Goal: Task Accomplishment & Management: Use online tool/utility

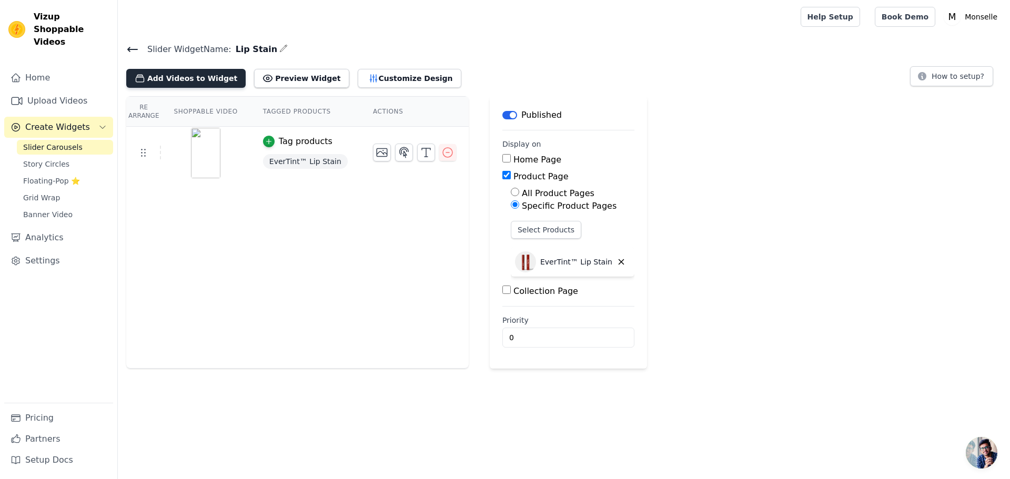
click at [206, 80] on button "Add Videos to Widget" at bounding box center [185, 78] width 119 height 19
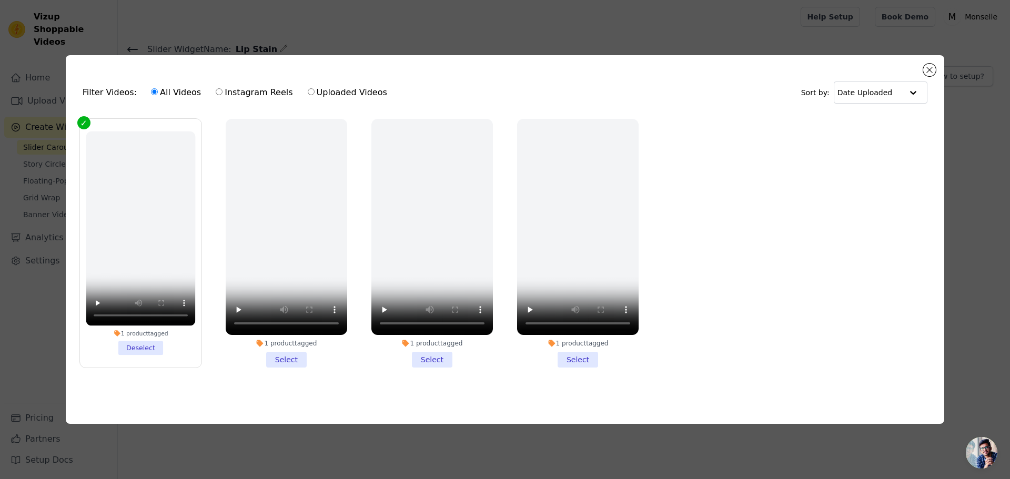
click at [732, 275] on ul "1 product tagged Deselect 1 product tagged Select 1 product tagged Select 1 pro…" at bounding box center [504, 251] width 861 height 277
click at [359, 92] on label "Uploaded Videos" at bounding box center [347, 93] width 80 height 14
click at [314, 92] on input "Uploaded Videos" at bounding box center [311, 91] width 7 height 7
radio input "true"
click at [307, 86] on label "Uploaded Videos" at bounding box center [347, 93] width 80 height 14
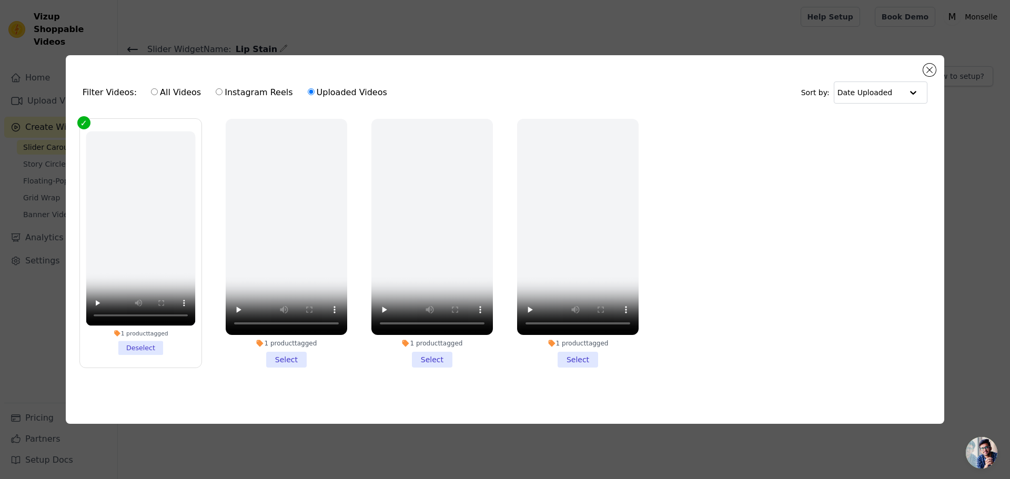
click at [308, 88] on input "Uploaded Videos" at bounding box center [311, 91] width 7 height 7
click at [925, 65] on button "Close modal" at bounding box center [929, 70] width 13 height 13
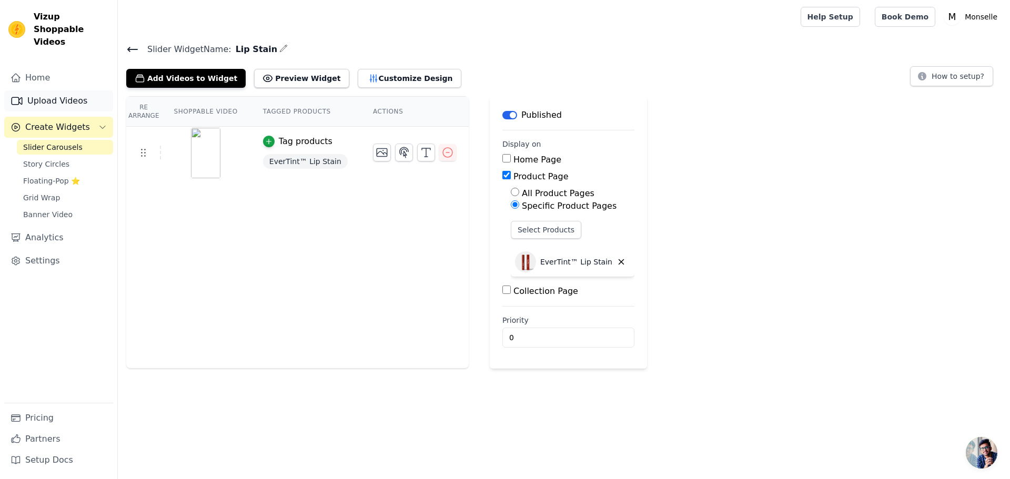
click at [69, 90] on link "Upload Videos" at bounding box center [58, 100] width 109 height 21
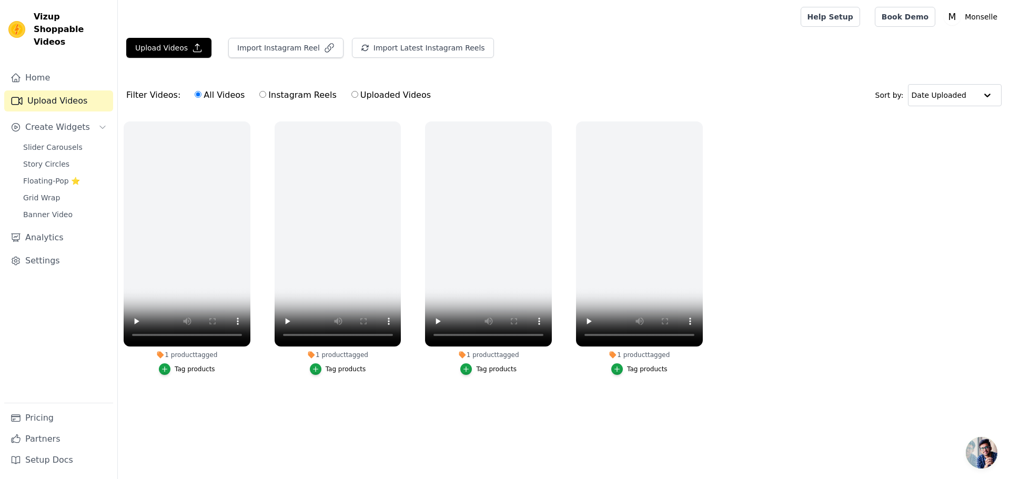
click at [810, 304] on ul "1 product tagged Tag products 1 product tagged Tag products 1 product tagged Ta…" at bounding box center [564, 259] width 892 height 286
click at [700, 124] on icon "button" at bounding box center [700, 123] width 4 height 4
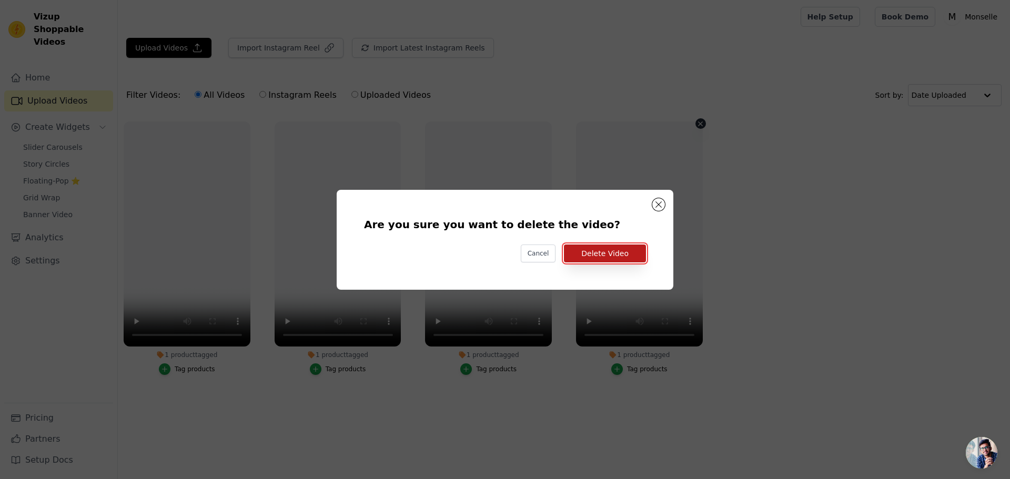
click at [614, 257] on button "Delete Video" at bounding box center [605, 254] width 82 height 18
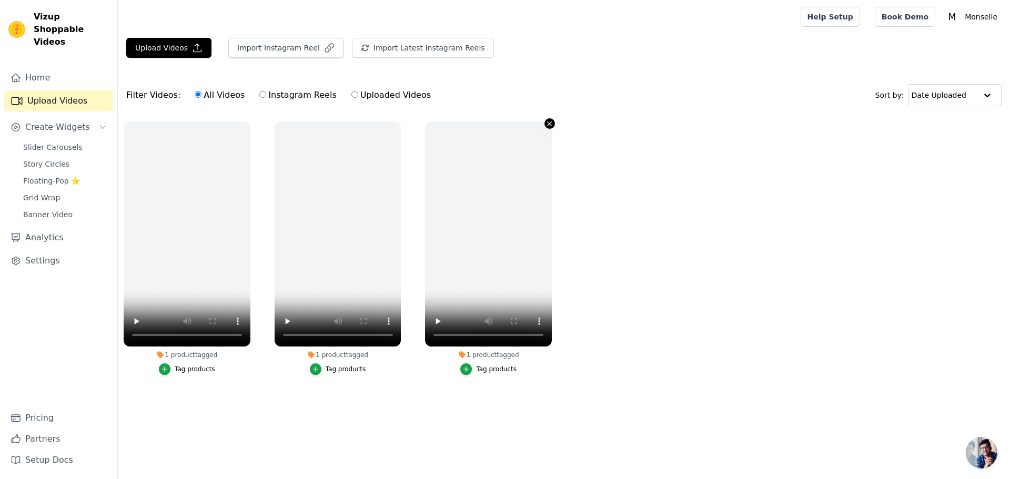
click at [549, 128] on button "1 product tagged Tag products" at bounding box center [549, 123] width 11 height 11
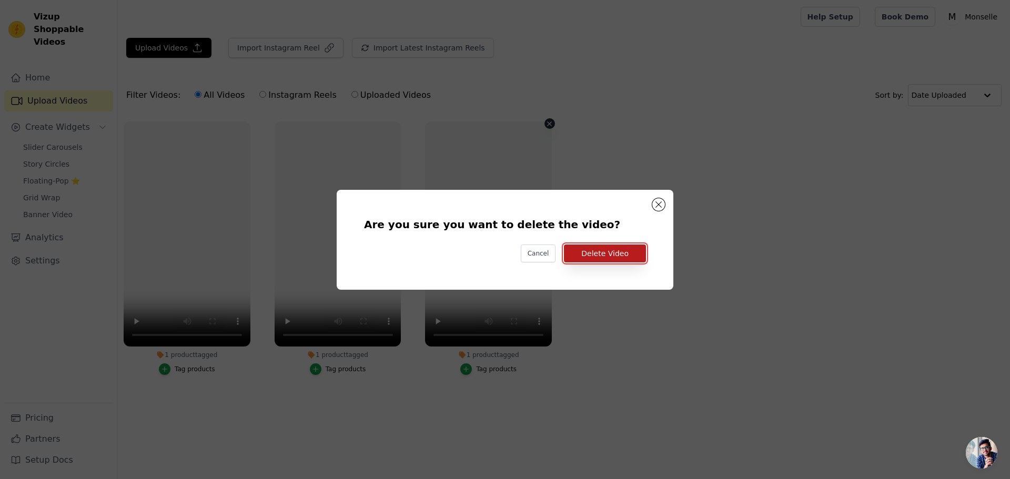
click at [626, 245] on button "Delete Video" at bounding box center [605, 254] width 82 height 18
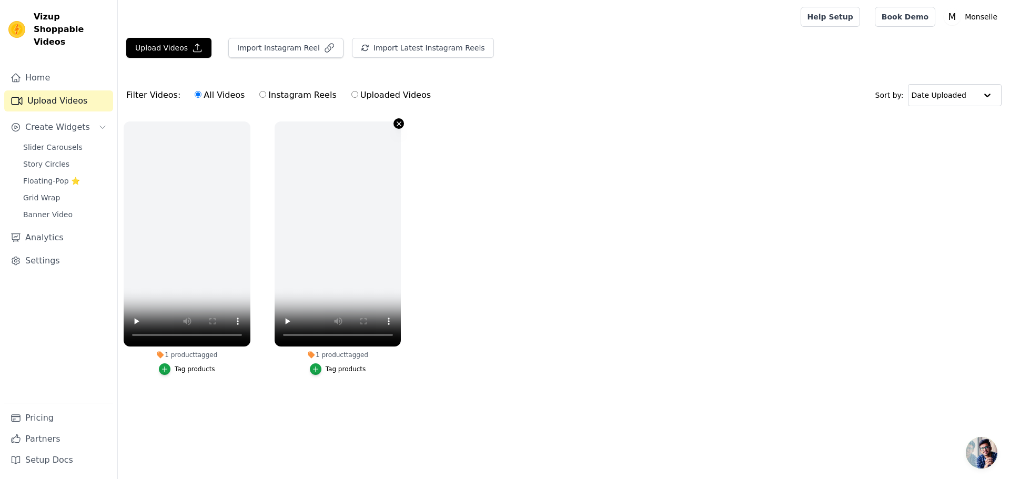
click at [401, 122] on icon "button" at bounding box center [399, 124] width 8 height 8
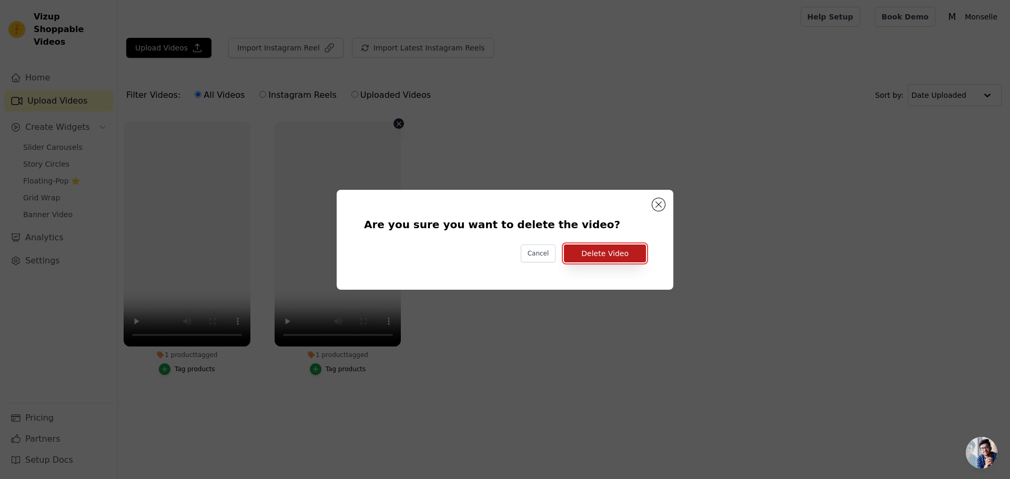
click at [631, 249] on button "Delete Video" at bounding box center [605, 254] width 82 height 18
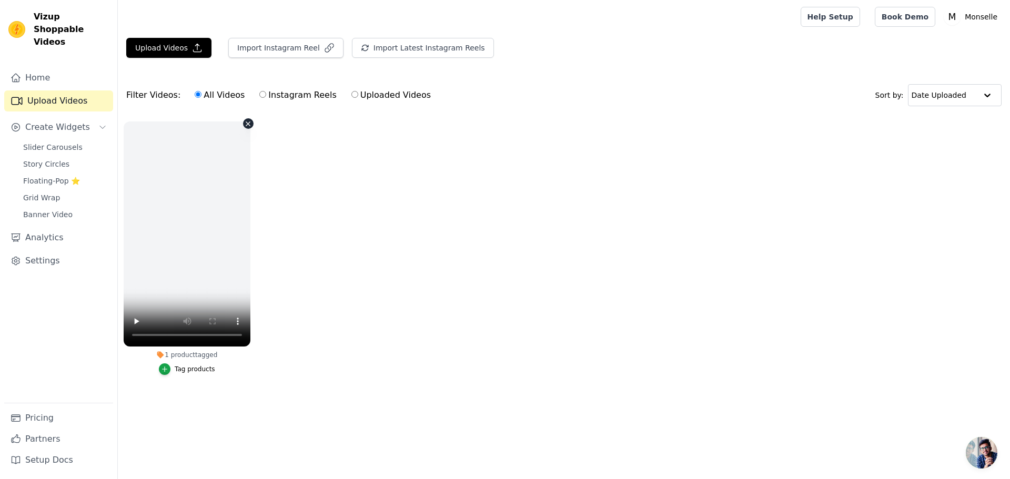
click at [244, 126] on icon "button" at bounding box center [248, 124] width 8 height 8
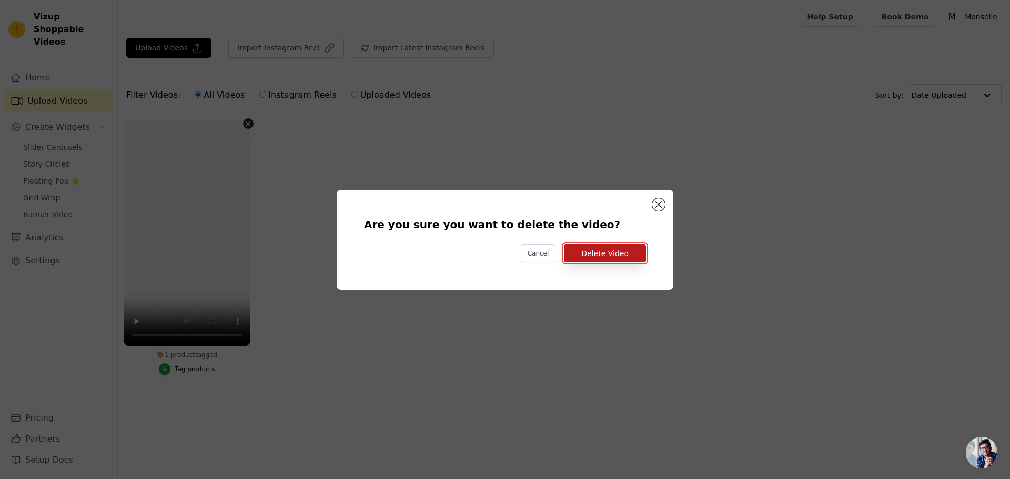
click at [622, 254] on button "Delete Video" at bounding box center [605, 254] width 82 height 18
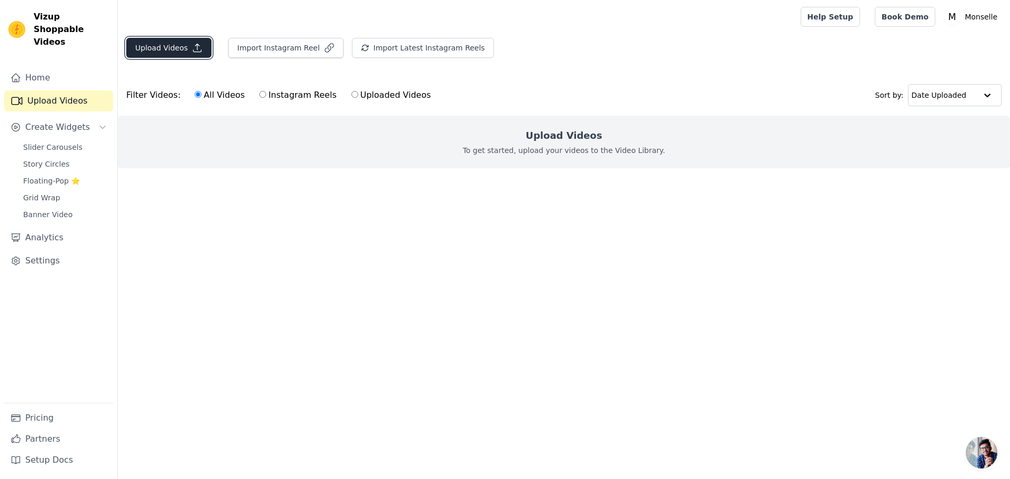
click at [179, 52] on button "Upload Videos" at bounding box center [168, 48] width 85 height 20
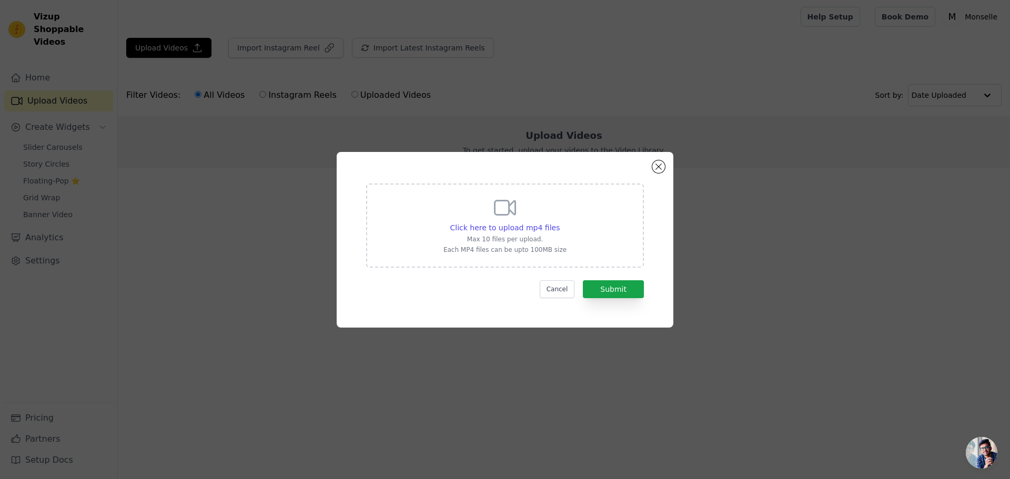
click at [539, 214] on div "Click here to upload mp4 files Max 10 files per upload. Each MP4 files can be u…" at bounding box center [504, 224] width 123 height 59
click at [559, 222] on input "Click here to upload mp4 files Max 10 files per upload. Each MP4 files can be u…" at bounding box center [559, 222] width 1 height 1
click at [503, 226] on span "Click here to upload mp4 files" at bounding box center [505, 227] width 110 height 8
click at [559, 222] on input "Click here to upload mp4 files Max 10 files per upload. Each MP4 files can be u…" at bounding box center [559, 222] width 1 height 1
type input "C:\fakepath\Criativo (8).mp4"
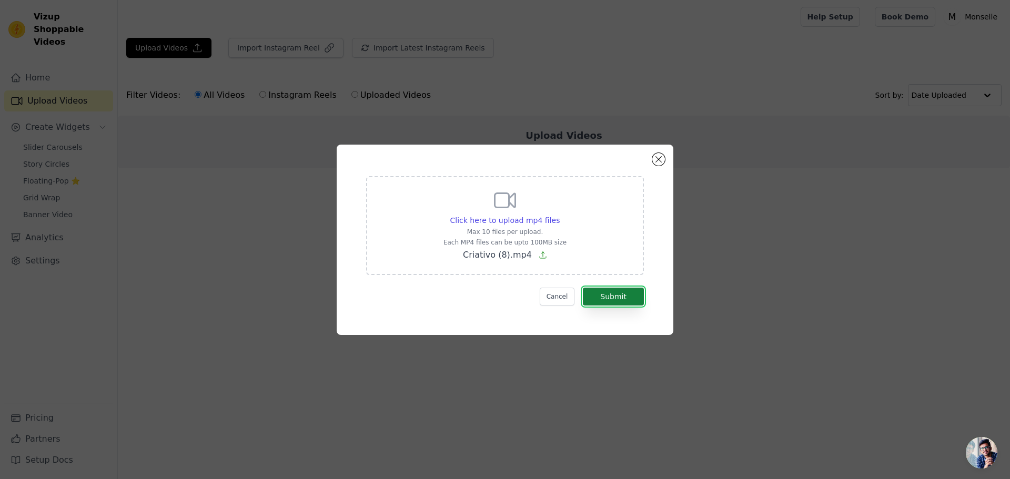
click at [632, 293] on button "Submit" at bounding box center [613, 297] width 61 height 18
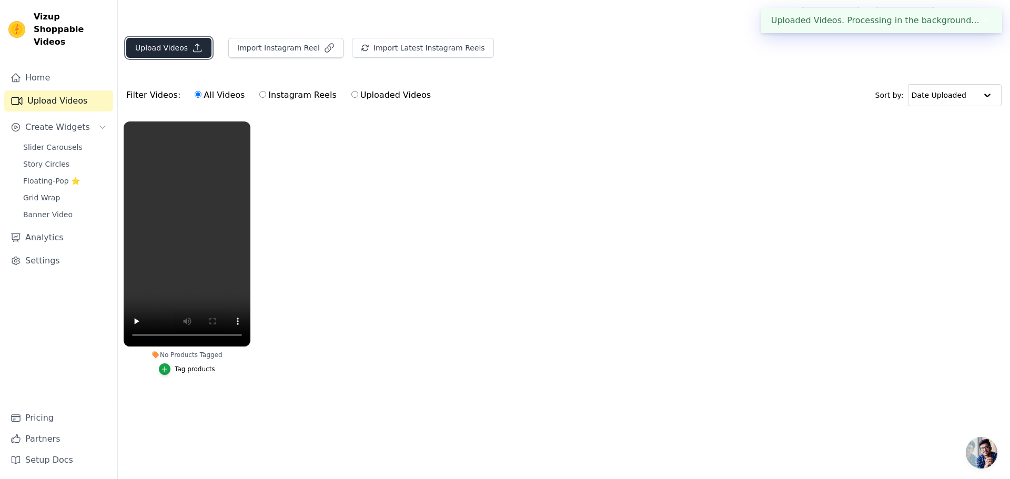
click at [175, 49] on button "Upload Videos" at bounding box center [168, 48] width 85 height 20
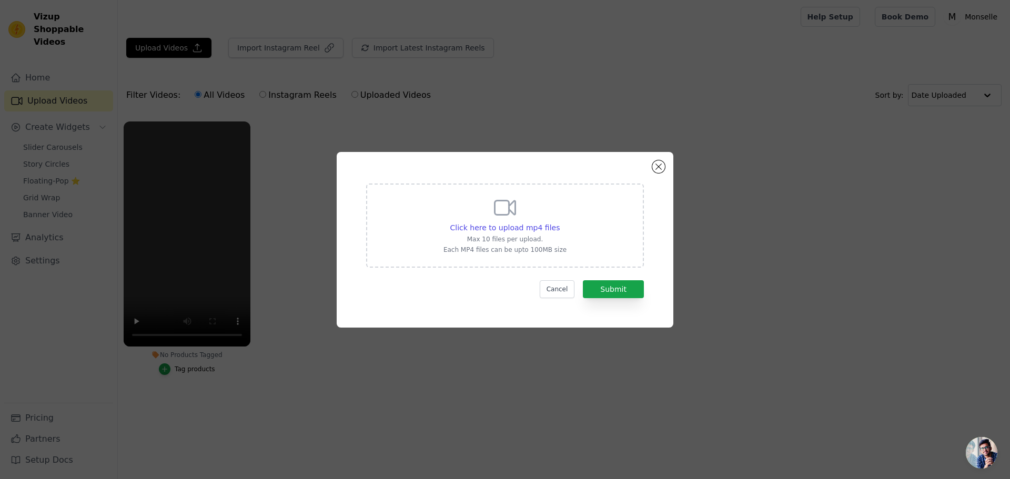
click at [549, 216] on div "Click here to upload mp4 files Max 10 files per upload. Each MP4 files can be u…" at bounding box center [504, 224] width 123 height 59
click at [559, 222] on input "Click here to upload mp4 files Max 10 files per upload. Each MP4 files can be u…" at bounding box center [559, 222] width 1 height 1
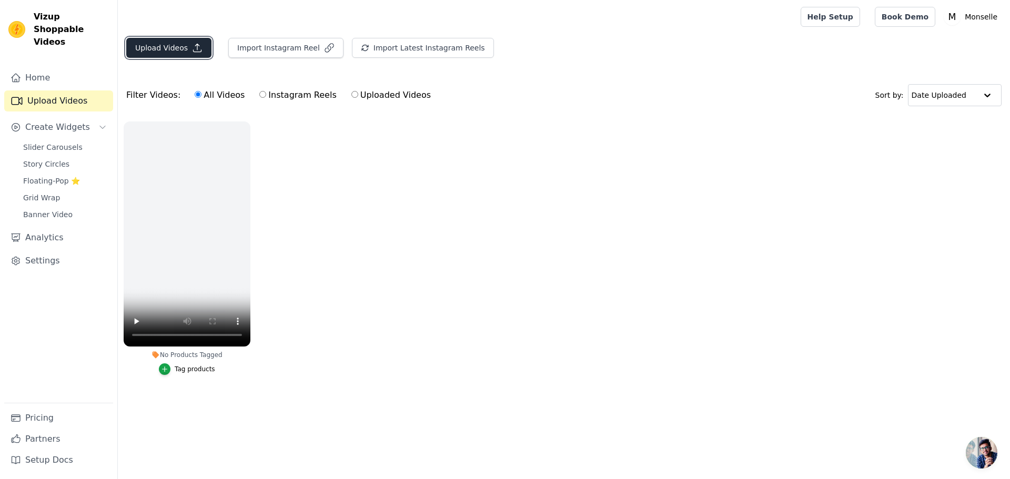
click at [195, 46] on icon "button" at bounding box center [197, 48] width 11 height 11
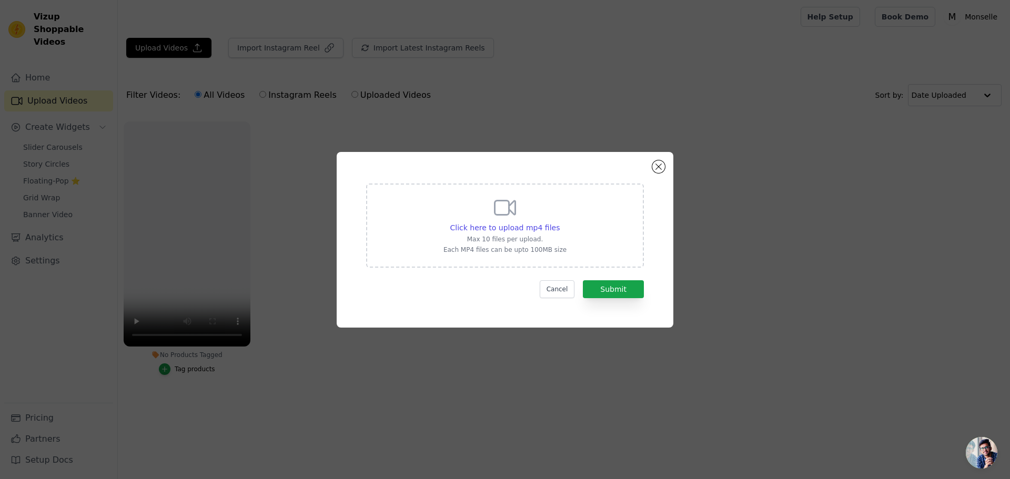
click at [495, 210] on icon at bounding box center [505, 207] width 21 height 14
click at [559, 222] on input "Click here to upload mp4 files Max 10 files per upload. Each MP4 files can be u…" at bounding box center [559, 222] width 1 height 1
type input "C:\fakepath\Criativo (45).mp4"
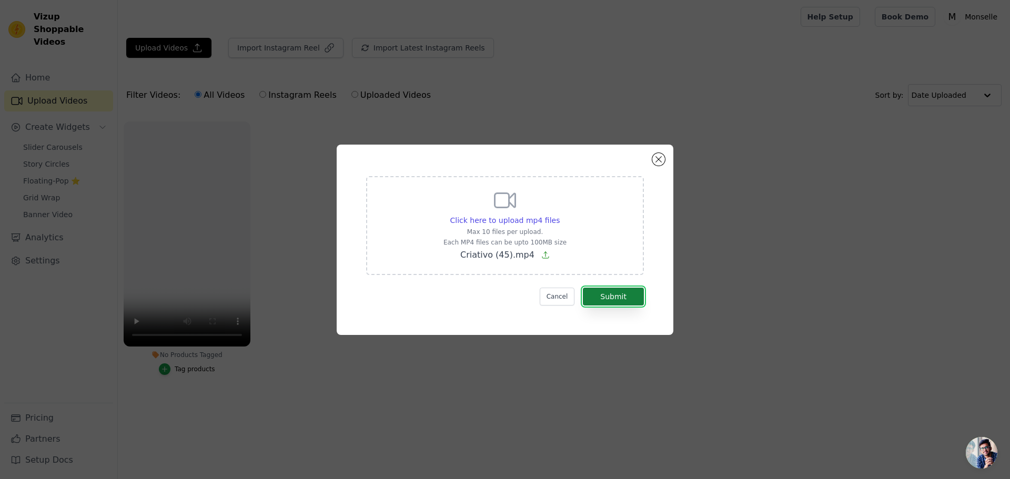
click at [635, 300] on button "Submit" at bounding box center [613, 297] width 61 height 18
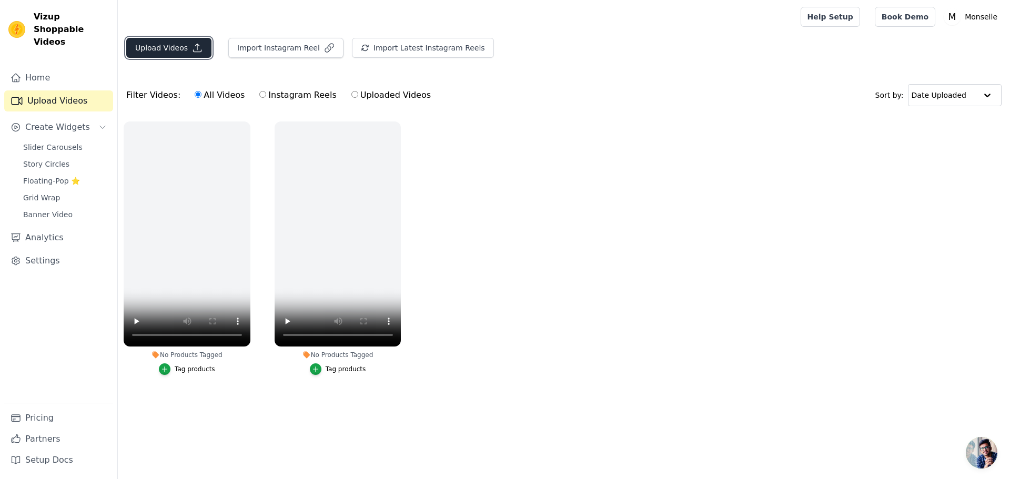
click at [185, 46] on button "Upload Videos" at bounding box center [168, 48] width 85 height 20
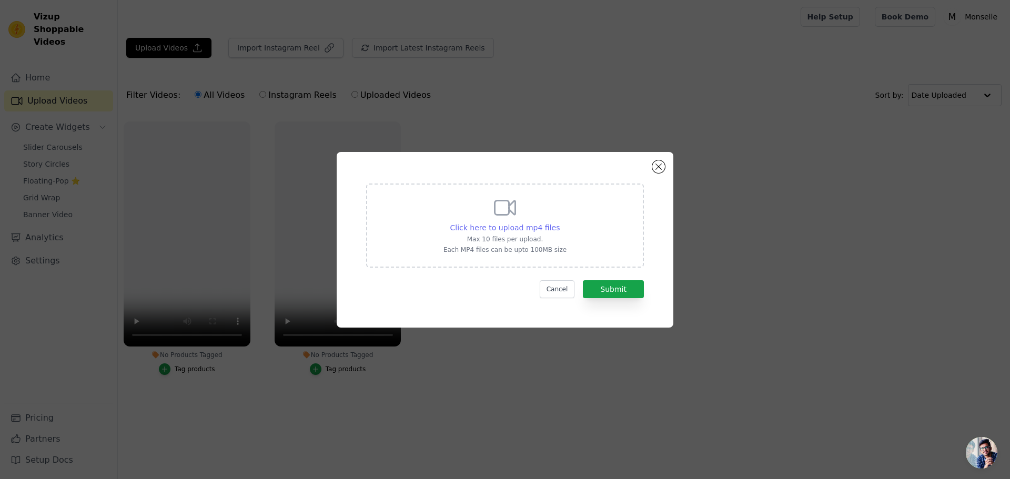
click at [507, 223] on span "Click here to upload mp4 files" at bounding box center [505, 227] width 110 height 8
click at [559, 222] on input "Click here to upload mp4 files Max 10 files per upload. Each MP4 files can be u…" at bounding box center [559, 222] width 1 height 1
type input "C:\fakepath\Criativo (2).mp4"
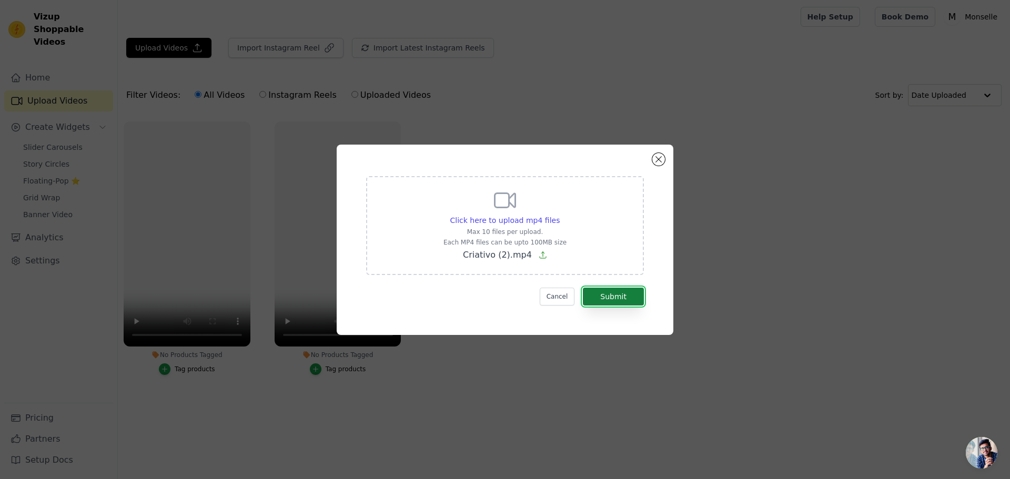
click at [639, 304] on button "Submit" at bounding box center [613, 297] width 61 height 18
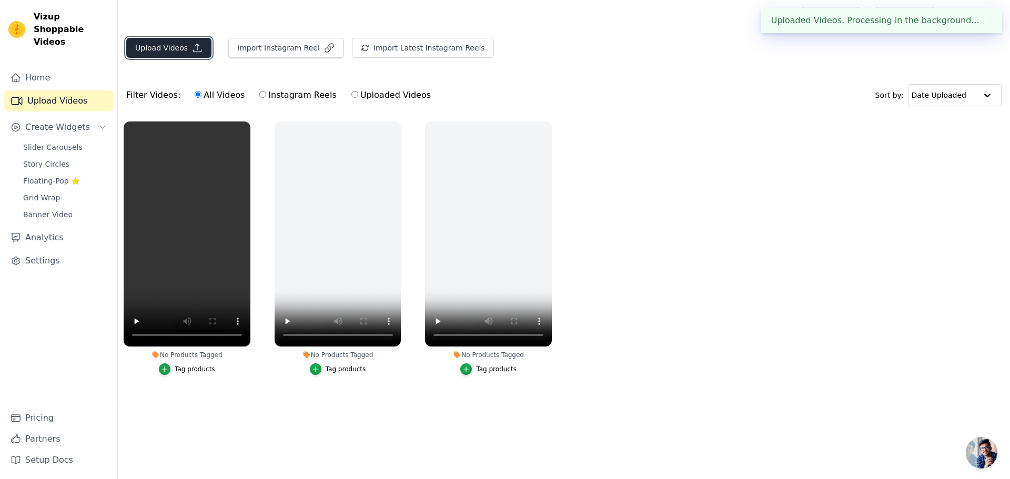
click at [181, 44] on button "Upload Videos" at bounding box center [168, 48] width 85 height 20
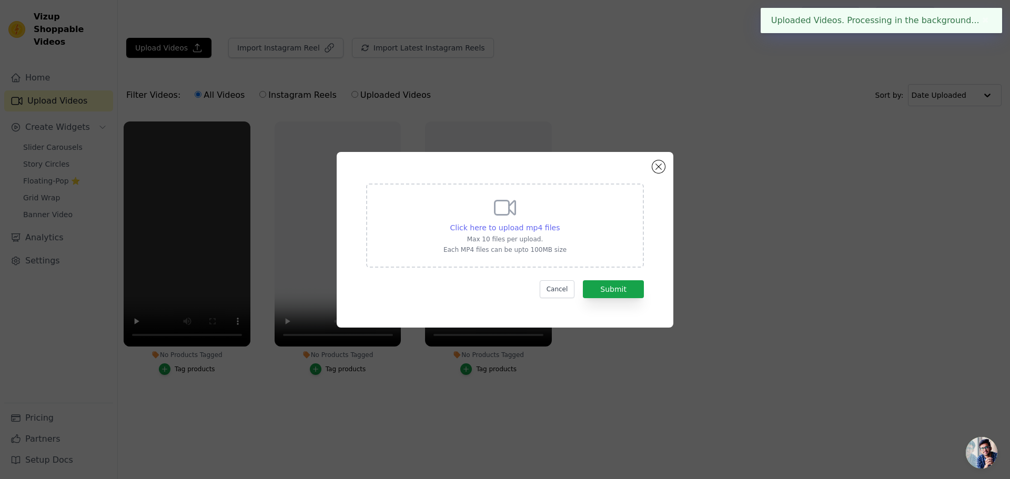
click at [530, 223] on span "Click here to upload mp4 files" at bounding box center [505, 227] width 110 height 8
click at [559, 222] on input "Click here to upload mp4 files Max 10 files per upload. Each MP4 files can be u…" at bounding box center [559, 222] width 1 height 1
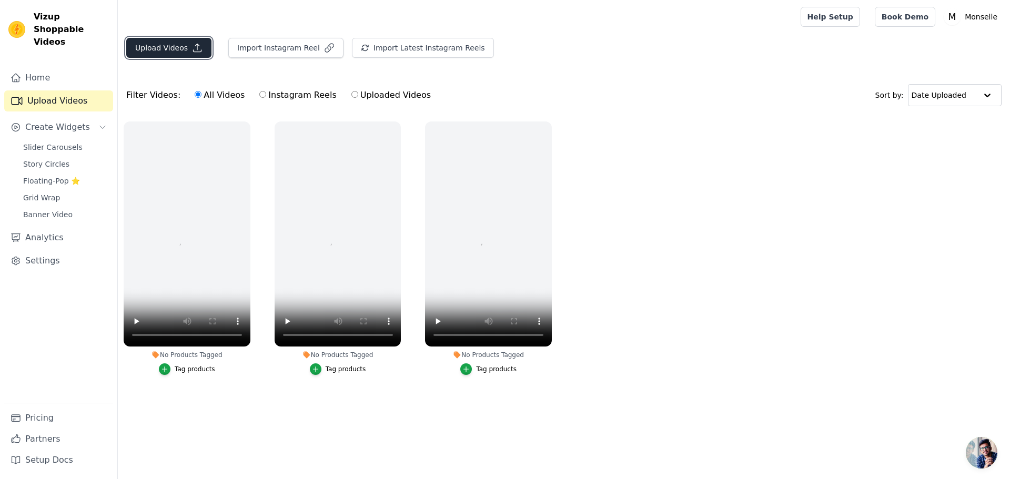
click at [162, 46] on button "Upload Videos" at bounding box center [168, 48] width 85 height 20
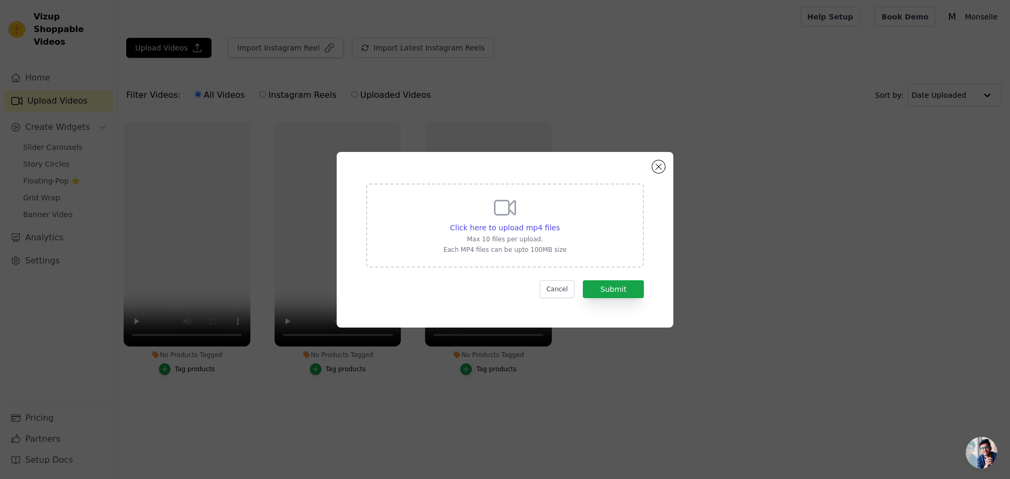
click at [523, 191] on div "Click here to upload mp4 files Max 10 files per upload. Each MP4 files can be u…" at bounding box center [505, 226] width 278 height 84
click at [559, 222] on input "Click here to upload mp4 files Max 10 files per upload. Each MP4 files can be u…" at bounding box center [559, 222] width 1 height 1
type input "C:\fakepath\Criativo (4).mp4"
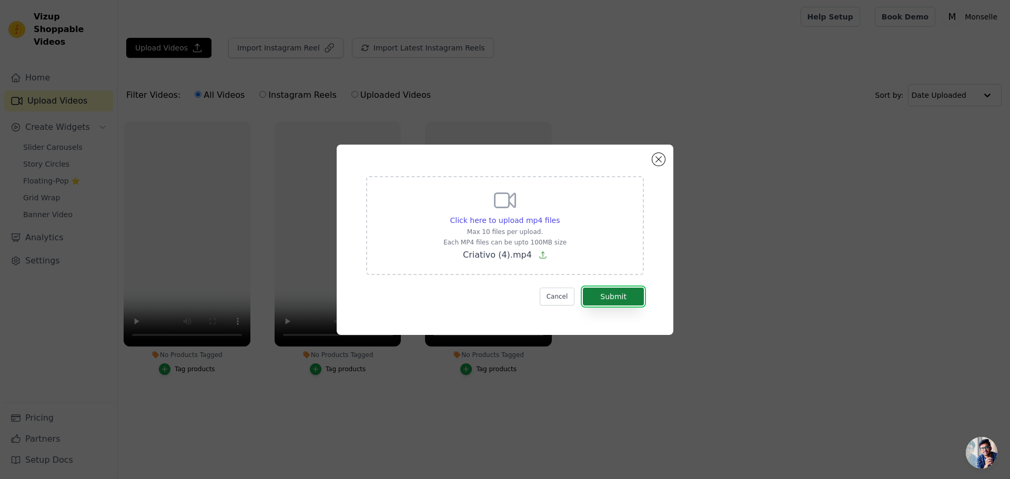
click at [617, 293] on button "Submit" at bounding box center [613, 297] width 61 height 18
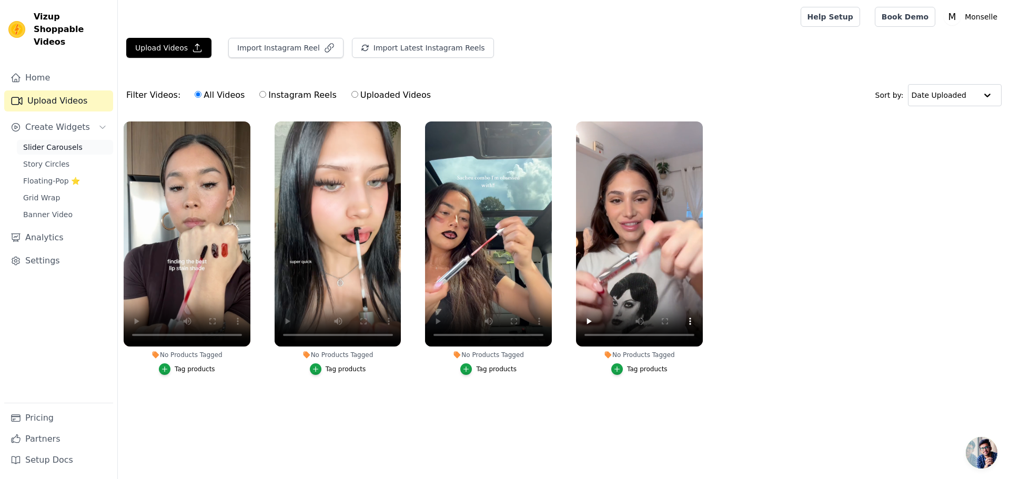
click at [57, 142] on span "Slider Carousels" at bounding box center [52, 147] width 59 height 11
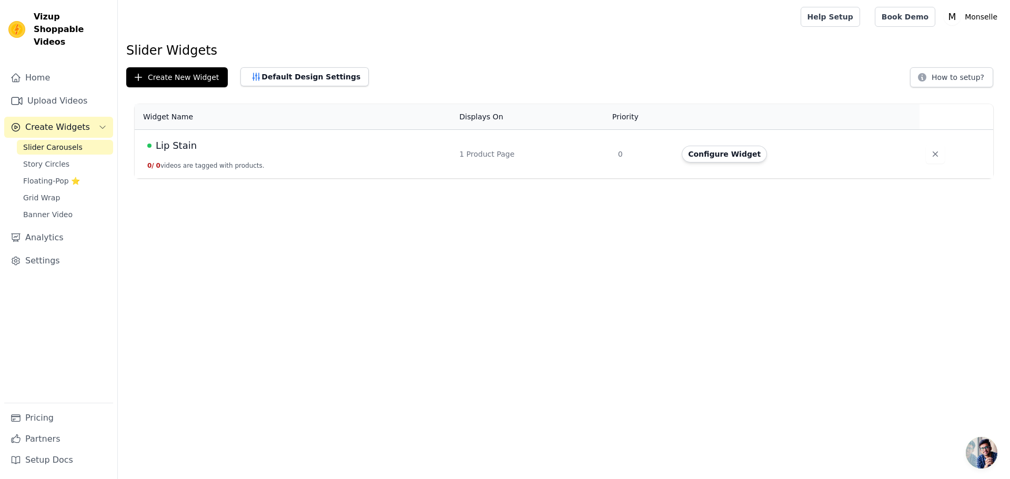
click at [391, 160] on td "Lip Stain 0 / 0 videos are tagged with products." at bounding box center [294, 154] width 318 height 49
click at [715, 154] on button "Configure Widget" at bounding box center [723, 154] width 85 height 17
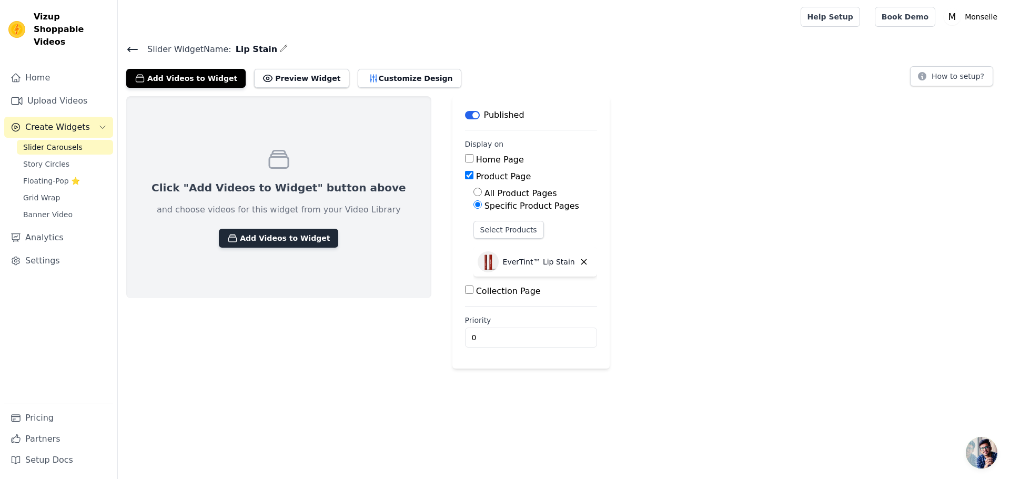
click at [266, 239] on button "Add Videos to Widget" at bounding box center [278, 238] width 119 height 19
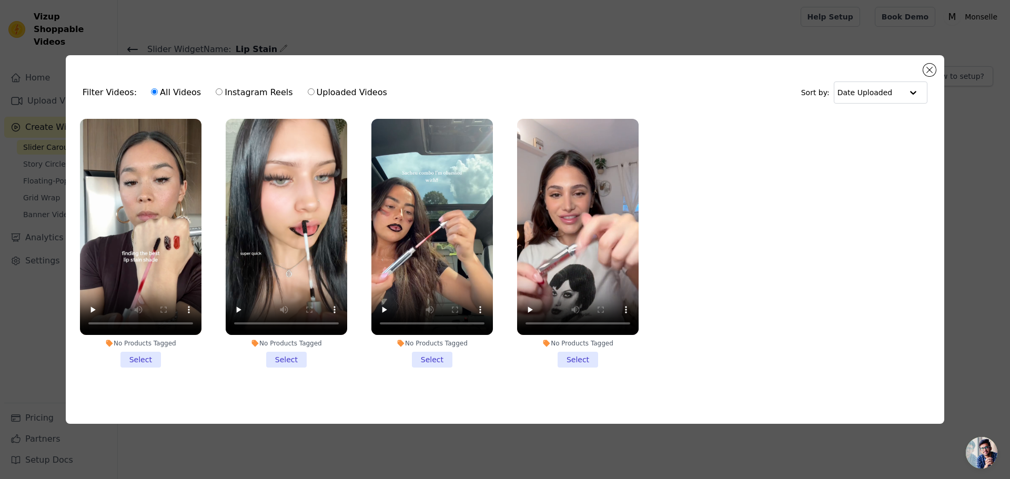
click at [586, 352] on li "No Products Tagged Select" at bounding box center [577, 243] width 121 height 249
click at [0, 0] on input "No Products Tagged Select" at bounding box center [0, 0] width 0 height 0
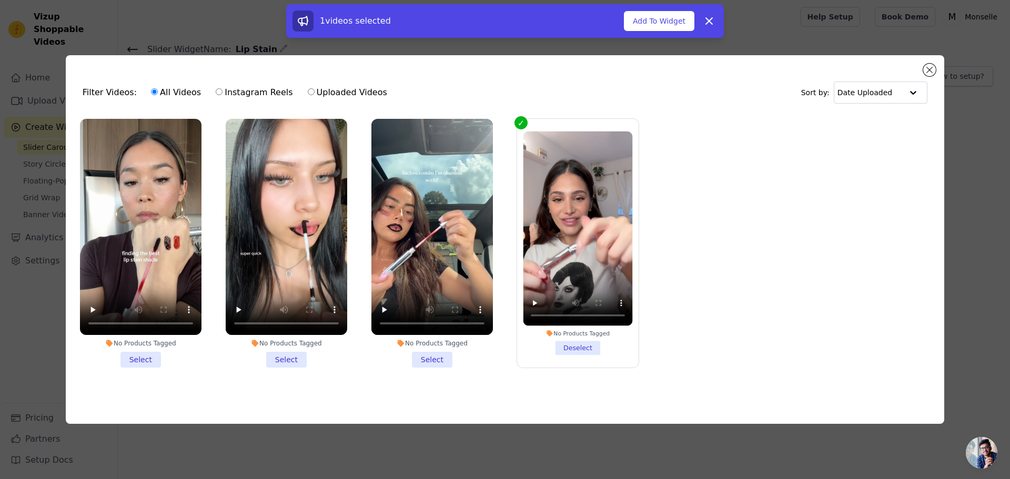
click at [446, 356] on li "No Products Tagged Select" at bounding box center [431, 243] width 121 height 249
click at [0, 0] on input "No Products Tagged Select" at bounding box center [0, 0] width 0 height 0
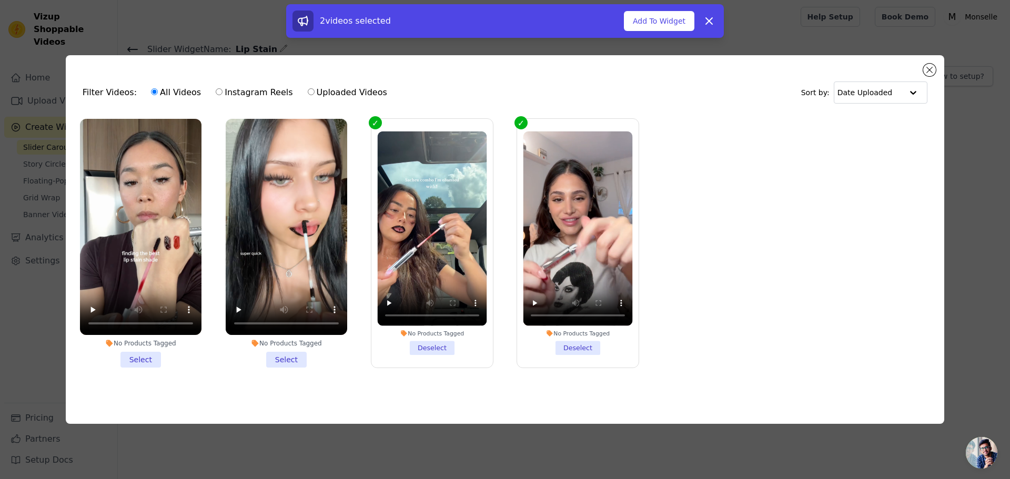
click at [149, 354] on li "No Products Tagged Select" at bounding box center [140, 243] width 121 height 249
click at [0, 0] on input "No Products Tagged Select" at bounding box center [0, 0] width 0 height 0
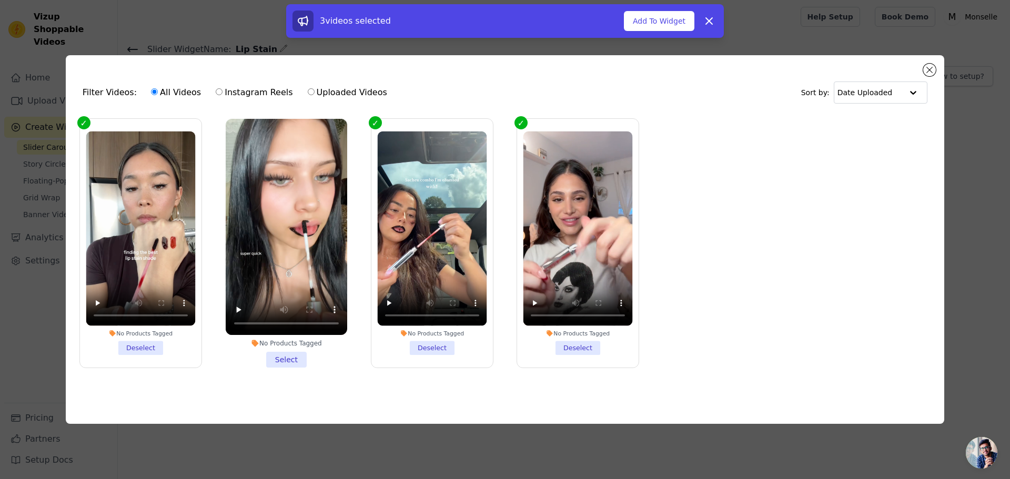
click at [297, 361] on li "No Products Tagged Select" at bounding box center [286, 243] width 121 height 249
click at [0, 0] on input "No Products Tagged Select" at bounding box center [0, 0] width 0 height 0
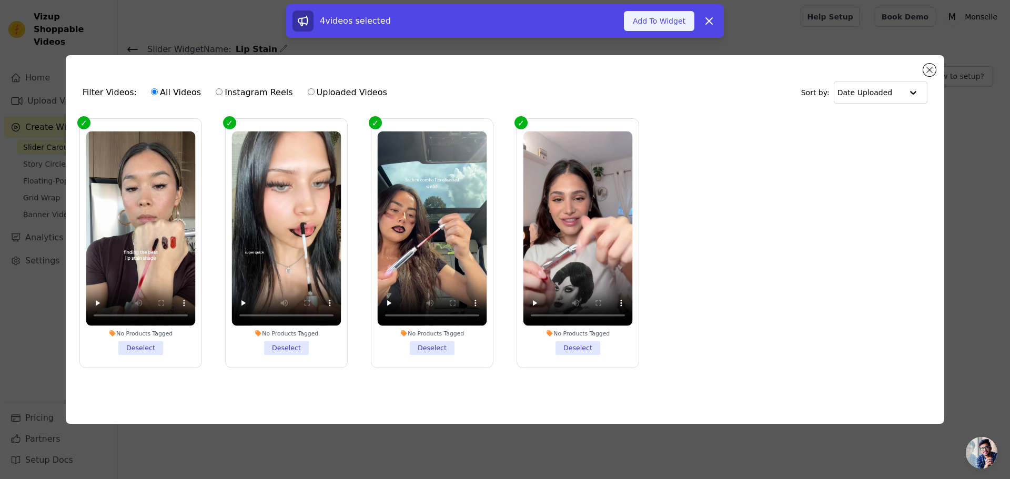
click at [652, 21] on button "Add To Widget" at bounding box center [659, 21] width 70 height 20
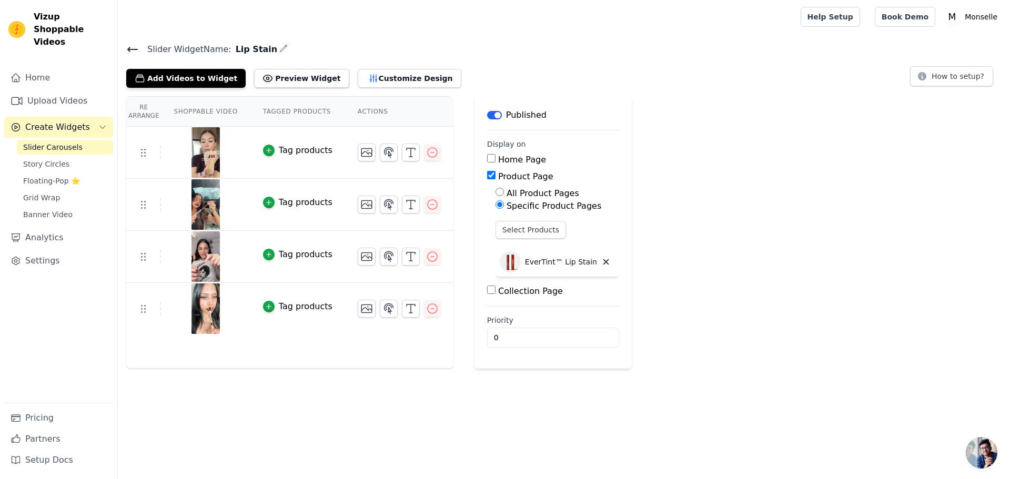
click at [722, 206] on div "Re Arrange Shoppable Video Tagged Products Actions Tag products Tag products Ta…" at bounding box center [564, 232] width 892 height 272
click at [502, 261] on img at bounding box center [510, 261] width 21 height 21
click at [683, 212] on div "Re Arrange Shoppable Video Tagged Products Actions Tag products Tag products Ta…" at bounding box center [564, 232] width 892 height 272
click at [514, 231] on button "Select Products" at bounding box center [530, 230] width 70 height 18
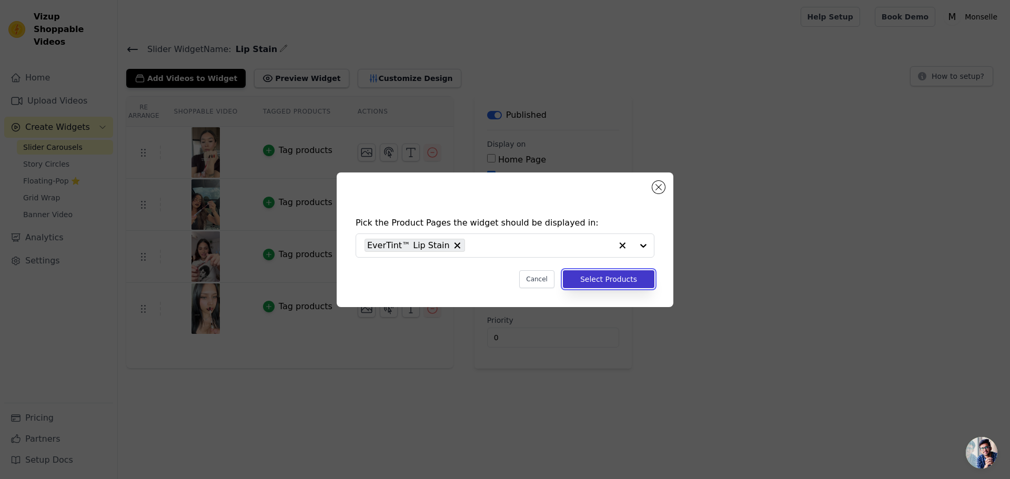
click at [609, 276] on button "Select Products" at bounding box center [608, 279] width 91 height 18
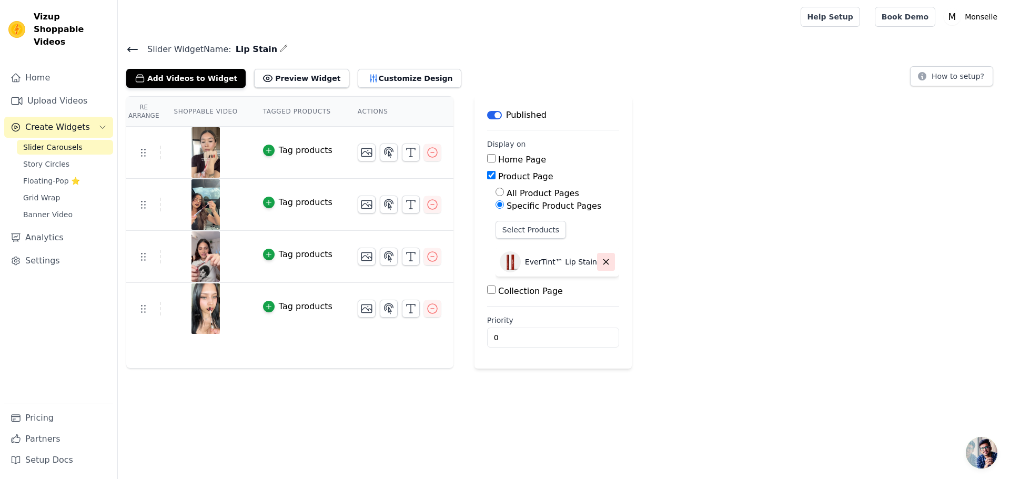
click at [601, 261] on icon "button" at bounding box center [605, 261] width 9 height 9
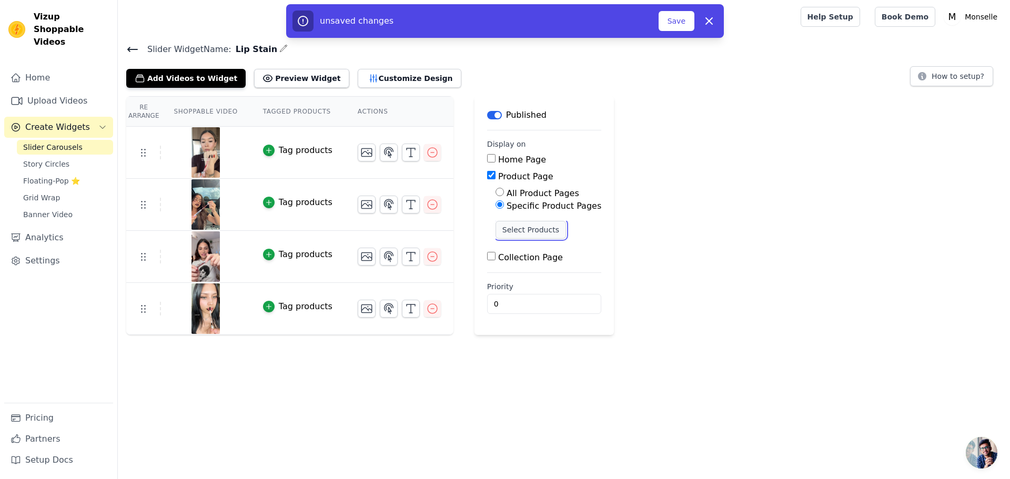
click at [531, 232] on button "Select Products" at bounding box center [530, 230] width 70 height 18
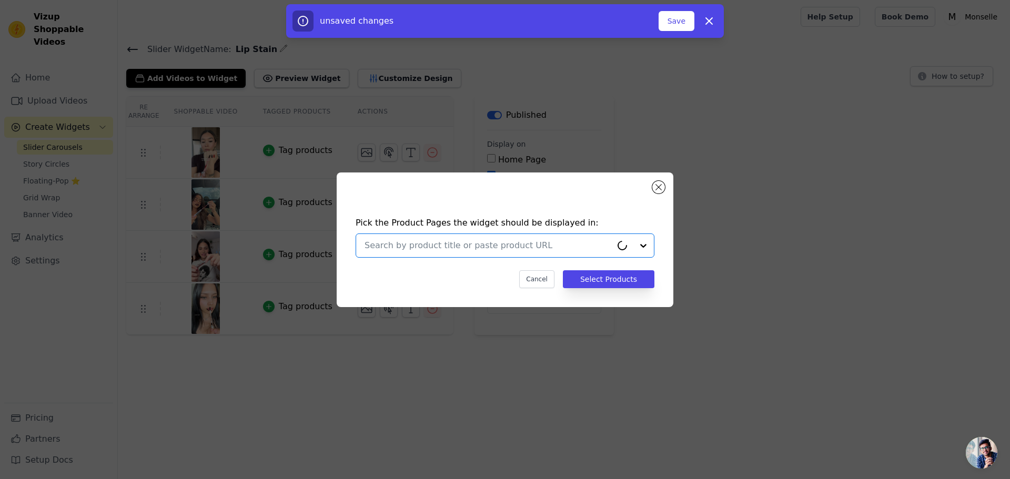
click at [496, 246] on input "text" at bounding box center [487, 245] width 247 height 13
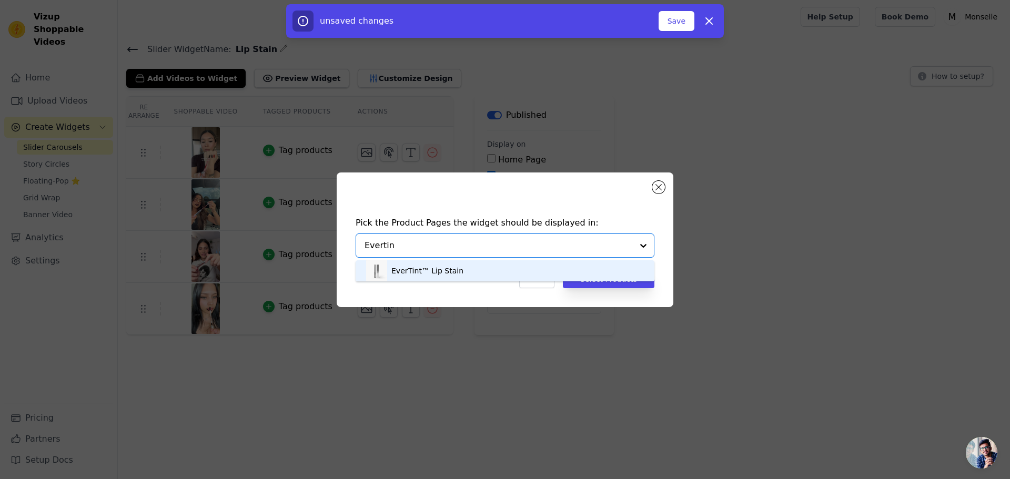
type input "Evertint"
click at [454, 266] on div "EverTint™ Lip Stain" at bounding box center [505, 270] width 278 height 21
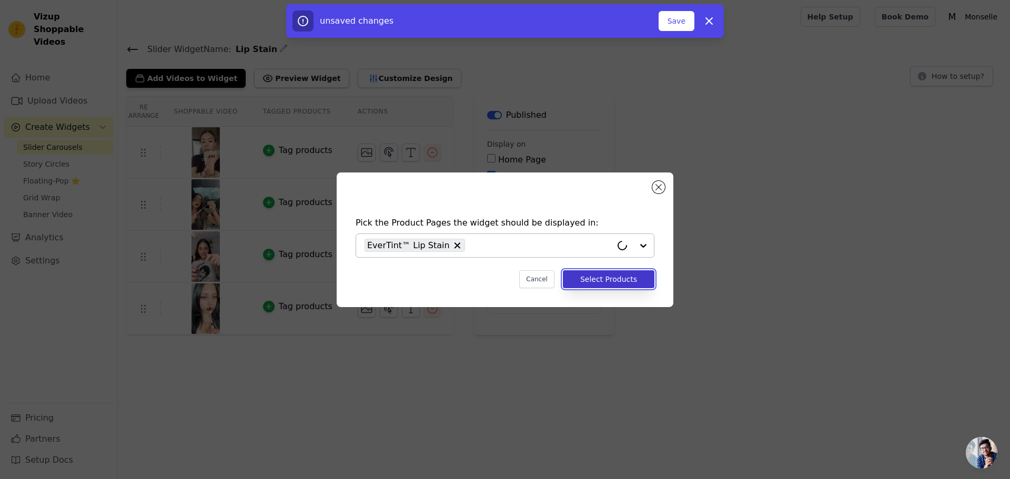
click at [602, 274] on button "Select Products" at bounding box center [608, 279] width 91 height 18
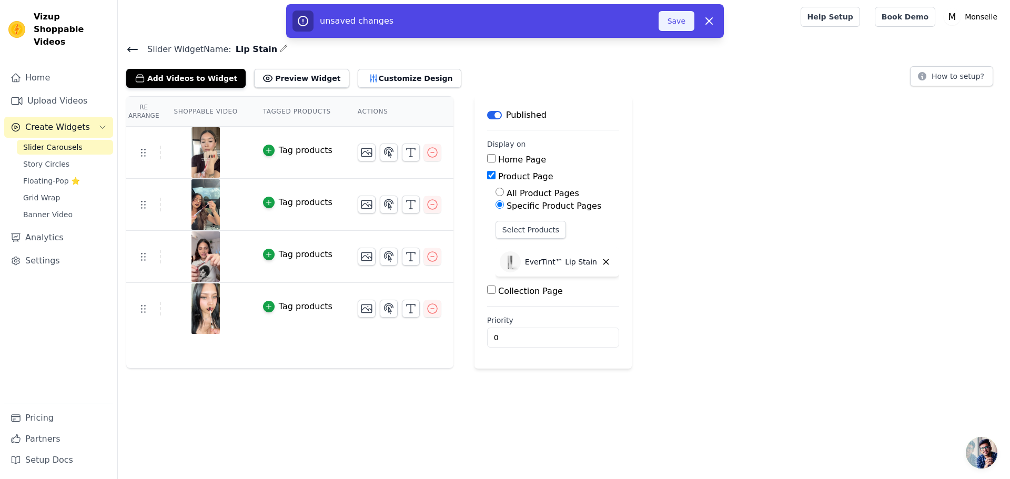
click at [684, 17] on button "Save" at bounding box center [676, 21] width 36 height 20
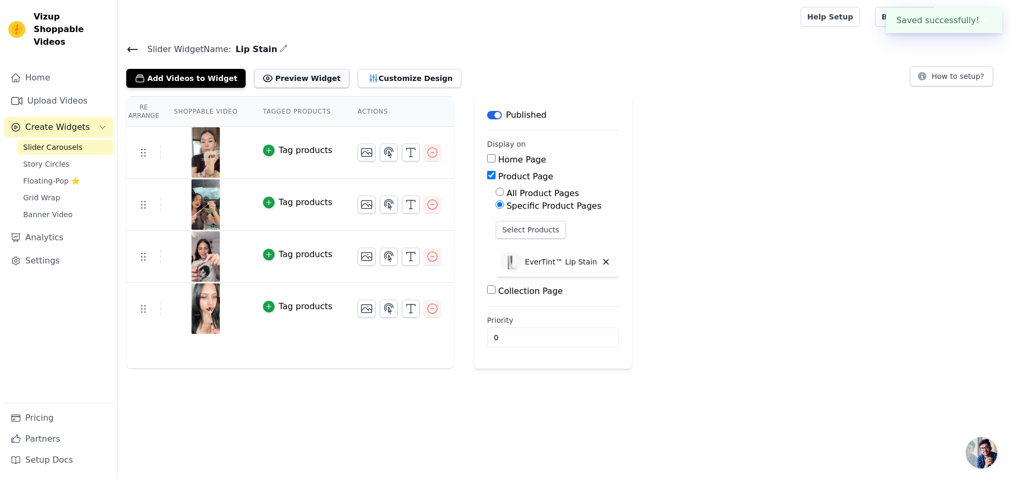
click at [314, 69] on button "Preview Widget" at bounding box center [301, 78] width 95 height 19
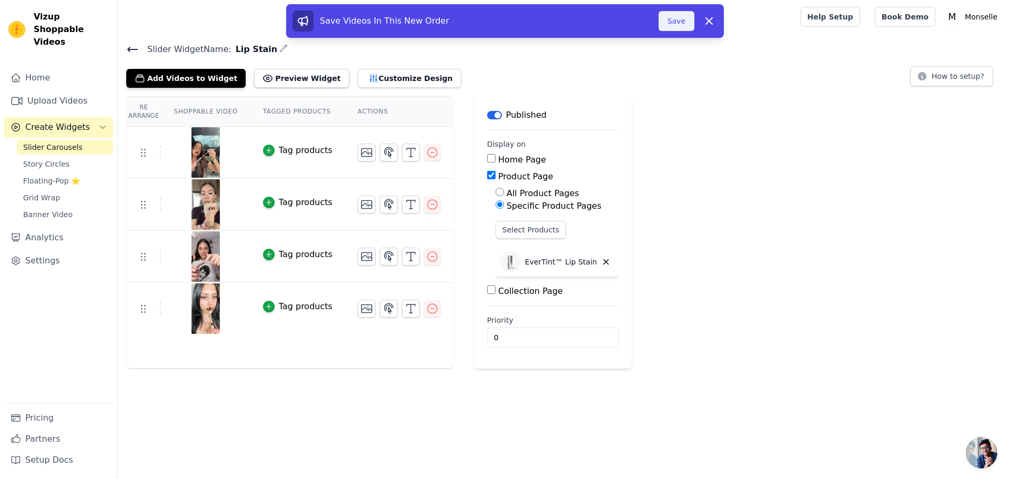
click at [680, 28] on button "Save" at bounding box center [676, 21] width 36 height 20
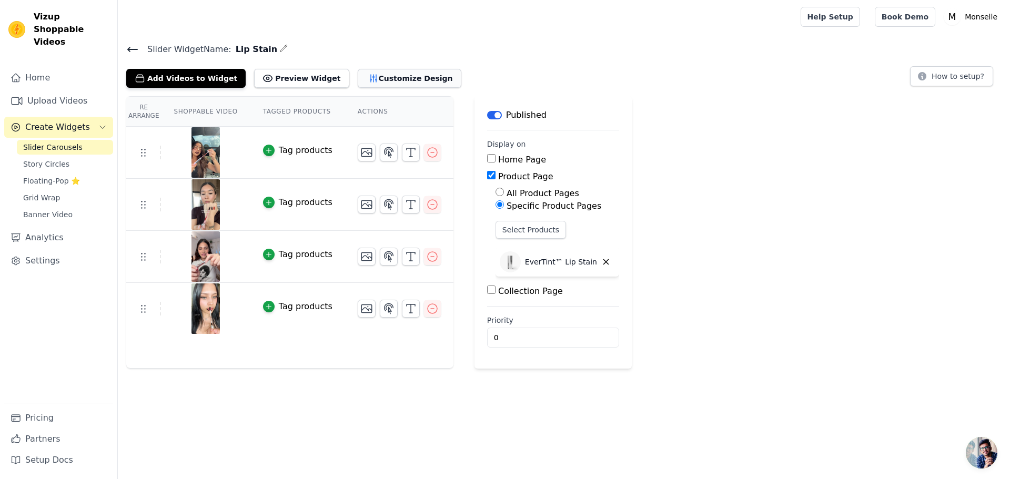
click at [370, 80] on icon "button" at bounding box center [373, 78] width 7 height 7
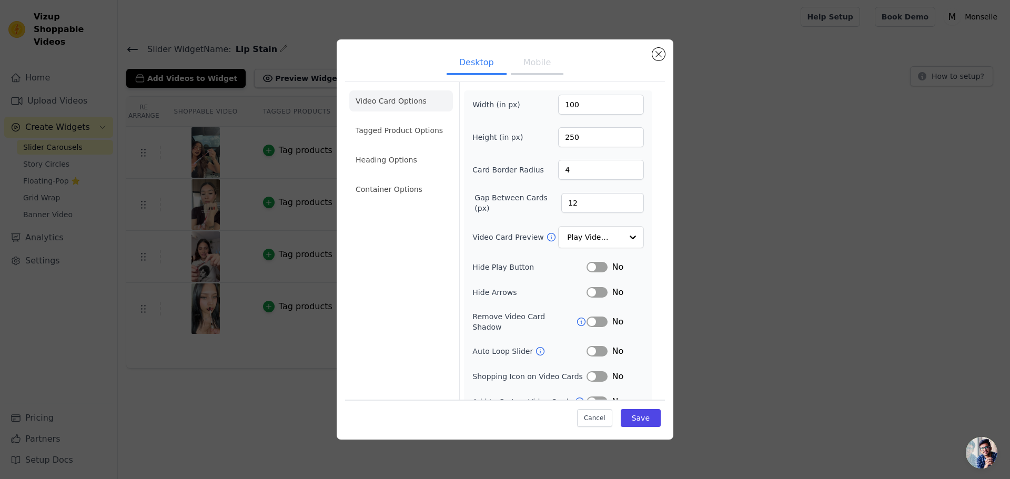
click at [524, 75] on button "Mobile" at bounding box center [537, 63] width 53 height 23
click at [539, 63] on button "Mobile" at bounding box center [537, 63] width 53 height 23
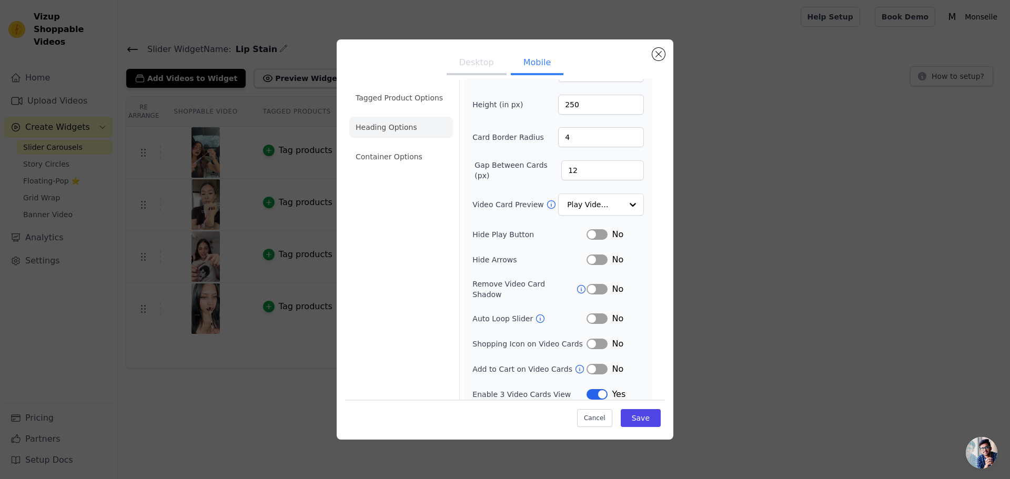
click at [403, 128] on li "Heading Options" at bounding box center [401, 127] width 104 height 21
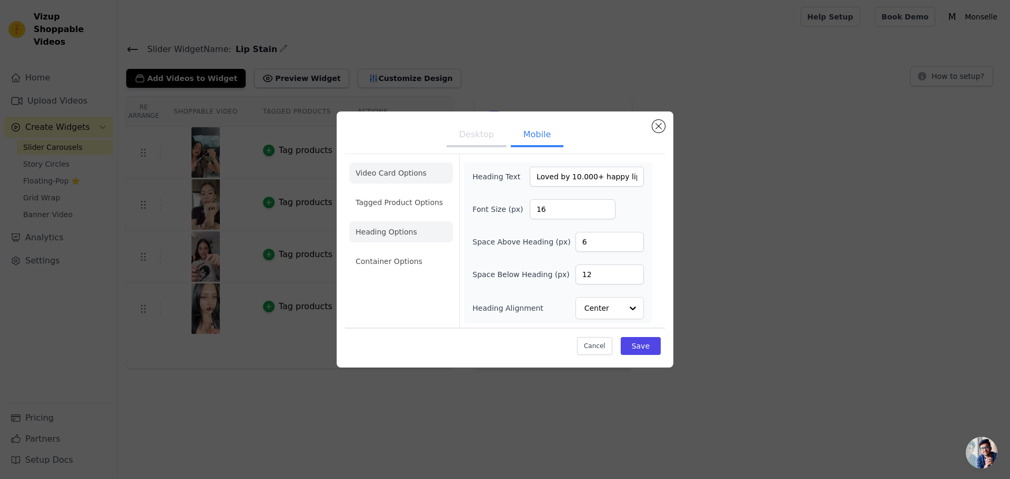
click at [396, 192] on li "Video Card Options" at bounding box center [401, 202] width 104 height 21
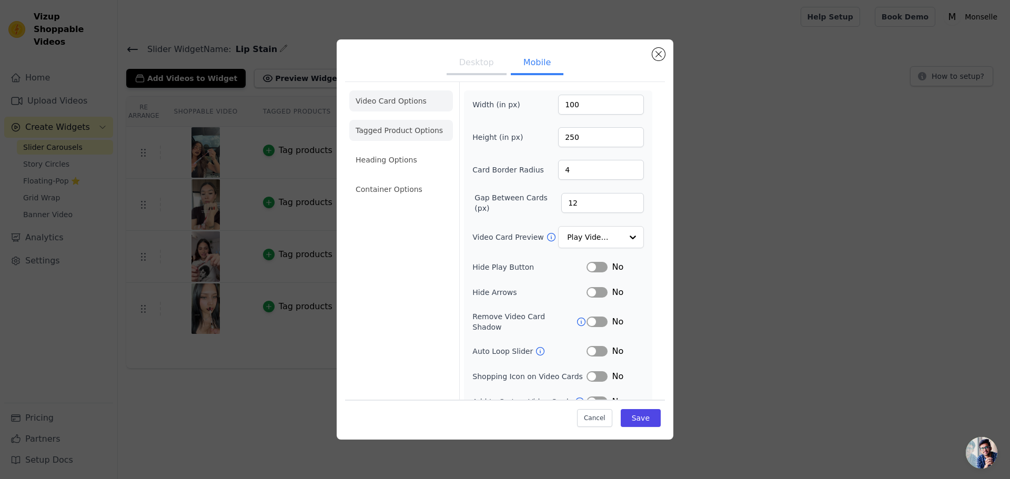
click at [402, 179] on li "Tagged Product Options" at bounding box center [401, 189] width 104 height 21
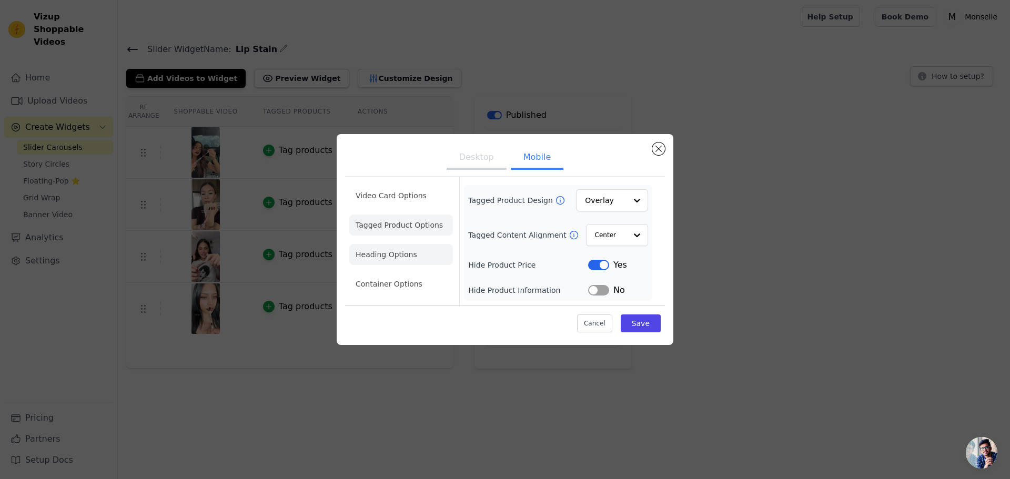
click at [413, 263] on li "Heading Options" at bounding box center [401, 254] width 104 height 21
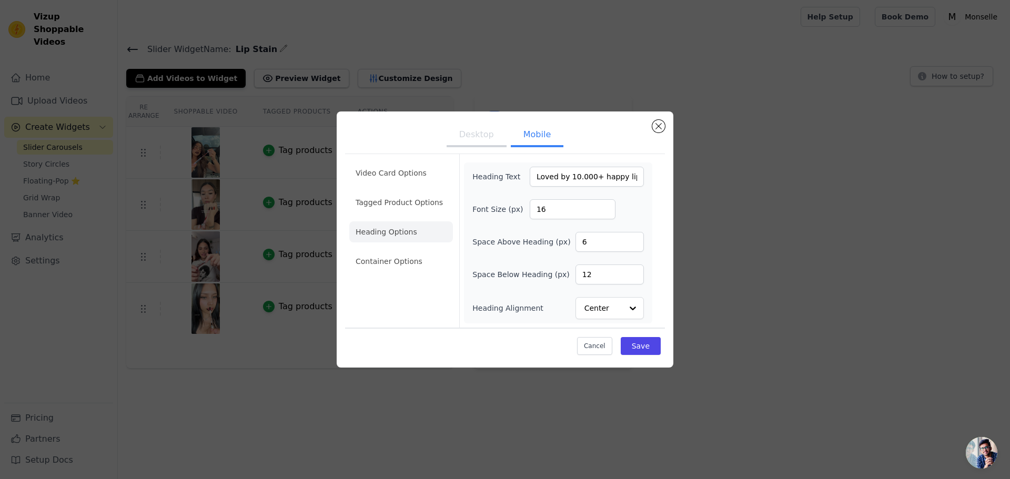
click at [413, 263] on li "Container Options" at bounding box center [401, 261] width 104 height 21
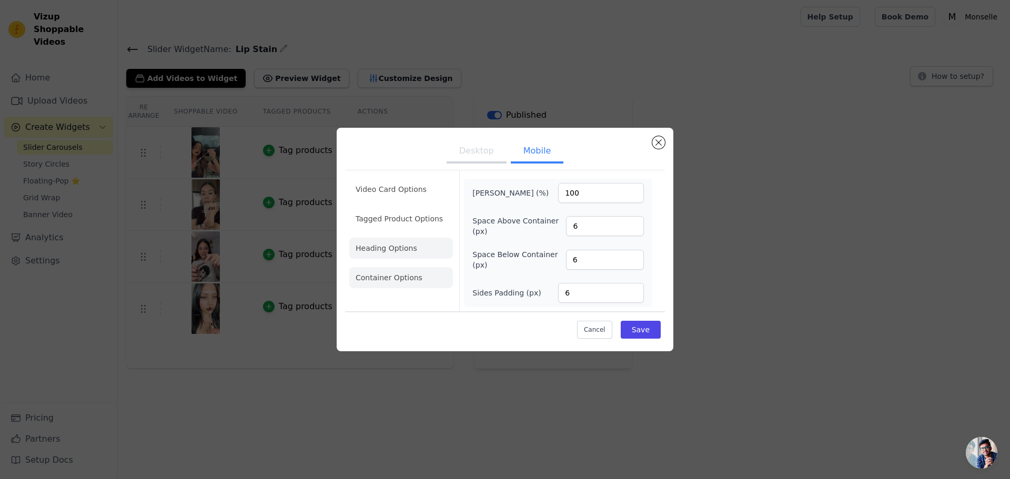
click at [415, 250] on li "Heading Options" at bounding box center [401, 248] width 104 height 21
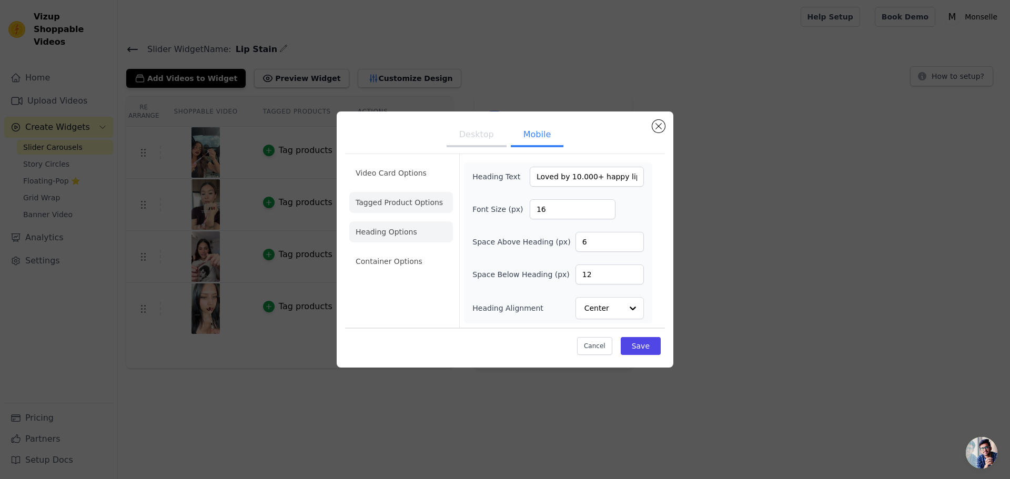
click at [414, 251] on li "Tagged Product Options" at bounding box center [401, 261] width 104 height 21
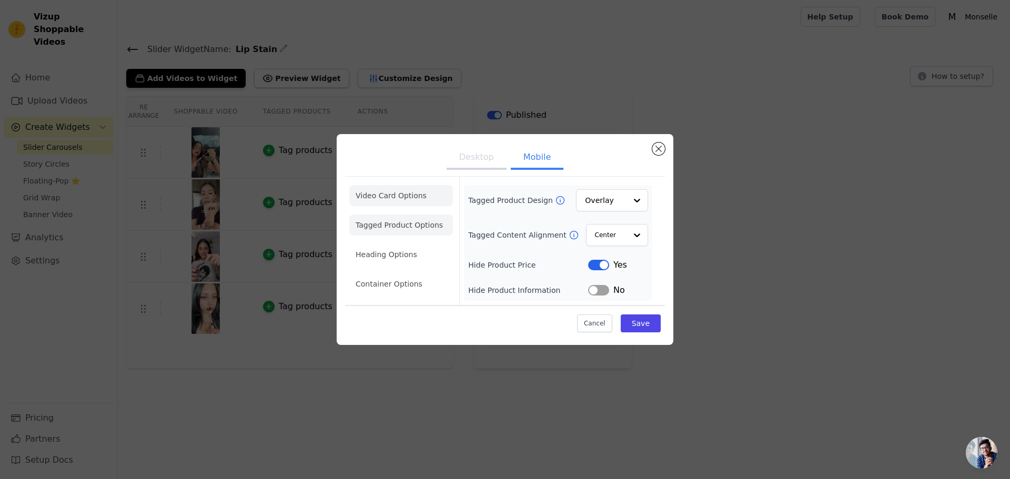
click at [407, 215] on li "Video Card Options" at bounding box center [401, 225] width 104 height 21
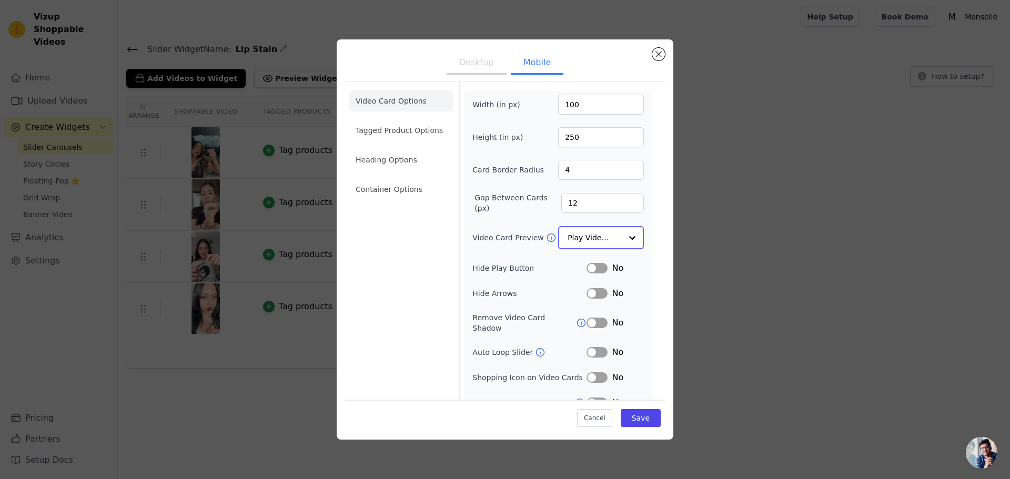
click at [614, 240] on div "Play Video In Loop" at bounding box center [601, 237] width 86 height 23
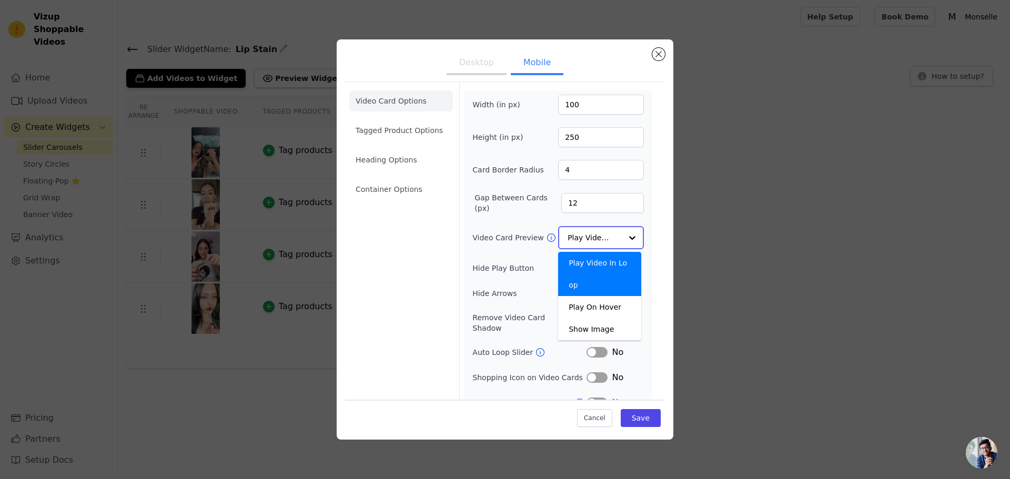
click at [626, 237] on div at bounding box center [632, 237] width 21 height 21
click at [626, 236] on div at bounding box center [632, 237] width 21 height 21
click at [414, 246] on div "Video Card Options Tagged Product Options Heading Options Container Options" at bounding box center [401, 262] width 104 height 360
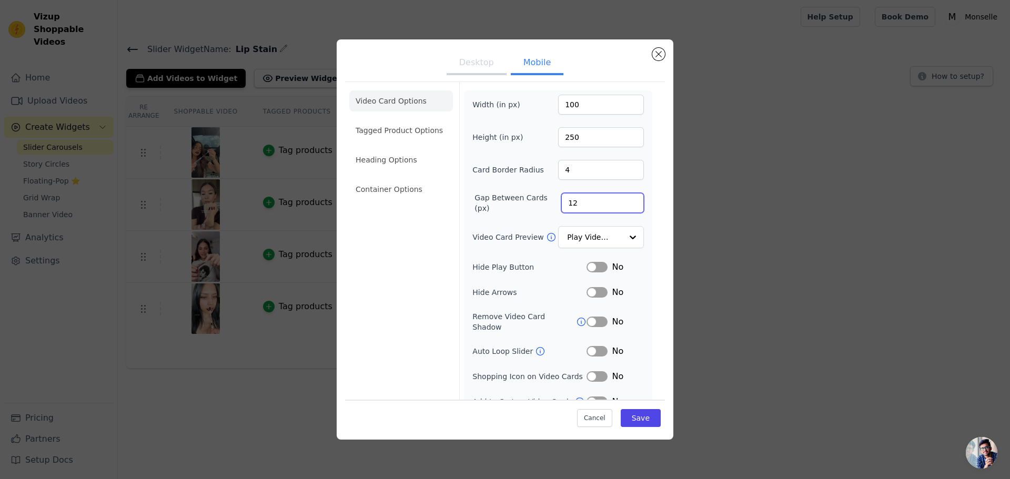
click at [580, 200] on input "12" at bounding box center [602, 203] width 83 height 20
type input "1"
type input "8"
click at [396, 223] on div "Video Card Options Tagged Product Options Heading Options Container Options" at bounding box center [401, 262] width 104 height 360
click at [634, 425] on button "Save" at bounding box center [640, 418] width 40 height 18
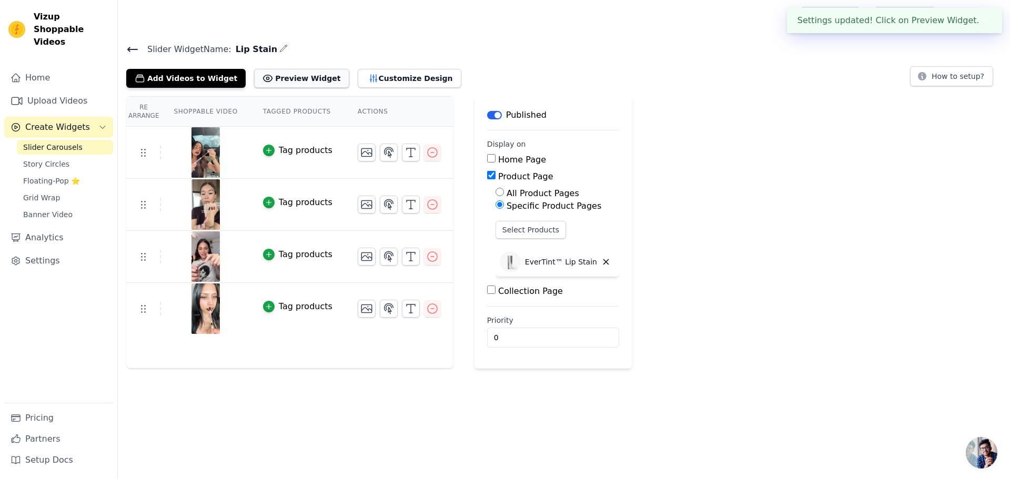
click at [283, 74] on button "Preview Widget" at bounding box center [301, 78] width 95 height 19
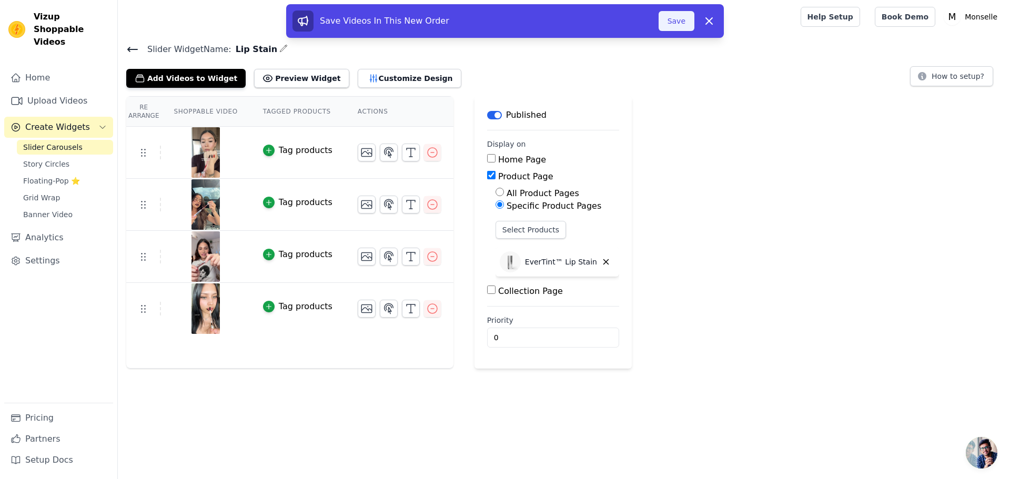
click at [672, 21] on button "Save" at bounding box center [676, 21] width 36 height 20
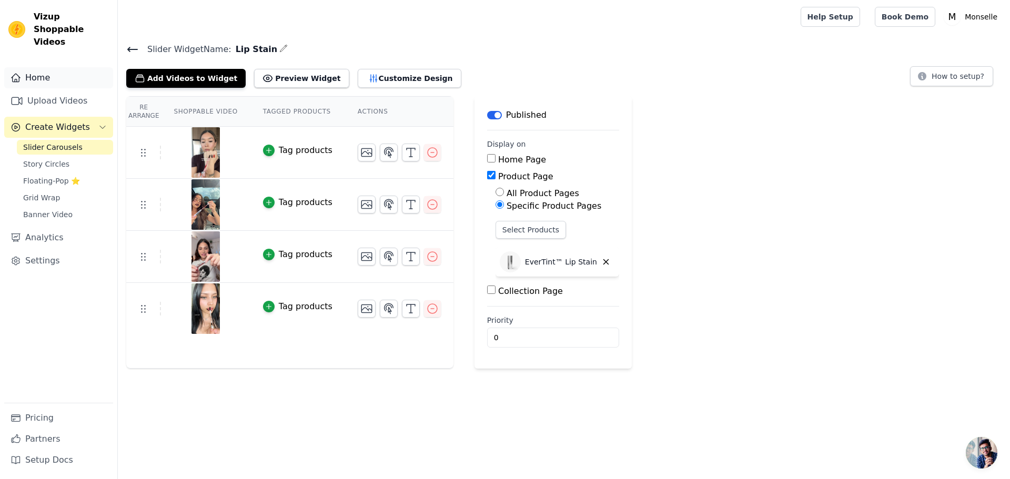
click at [68, 68] on link "Home" at bounding box center [58, 77] width 109 height 21
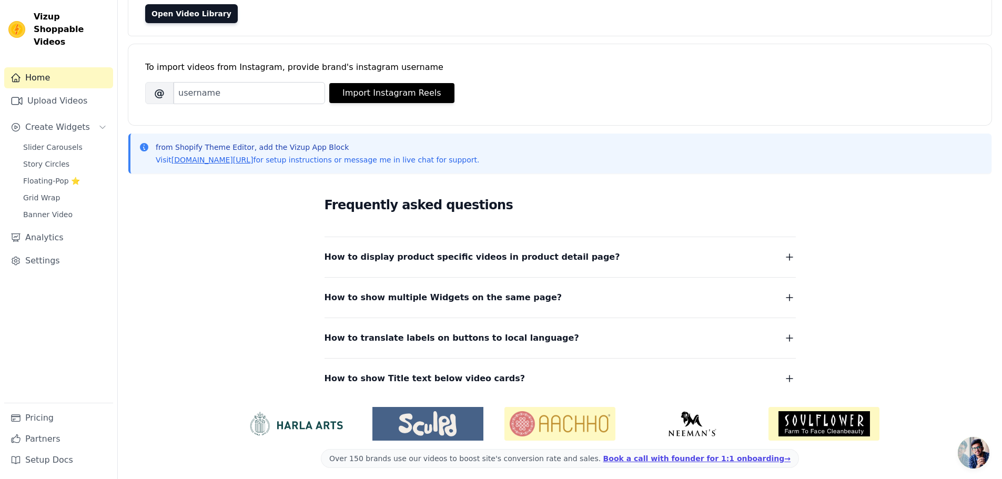
scroll to position [111, 0]
